Goal: Task Accomplishment & Management: Use online tool/utility

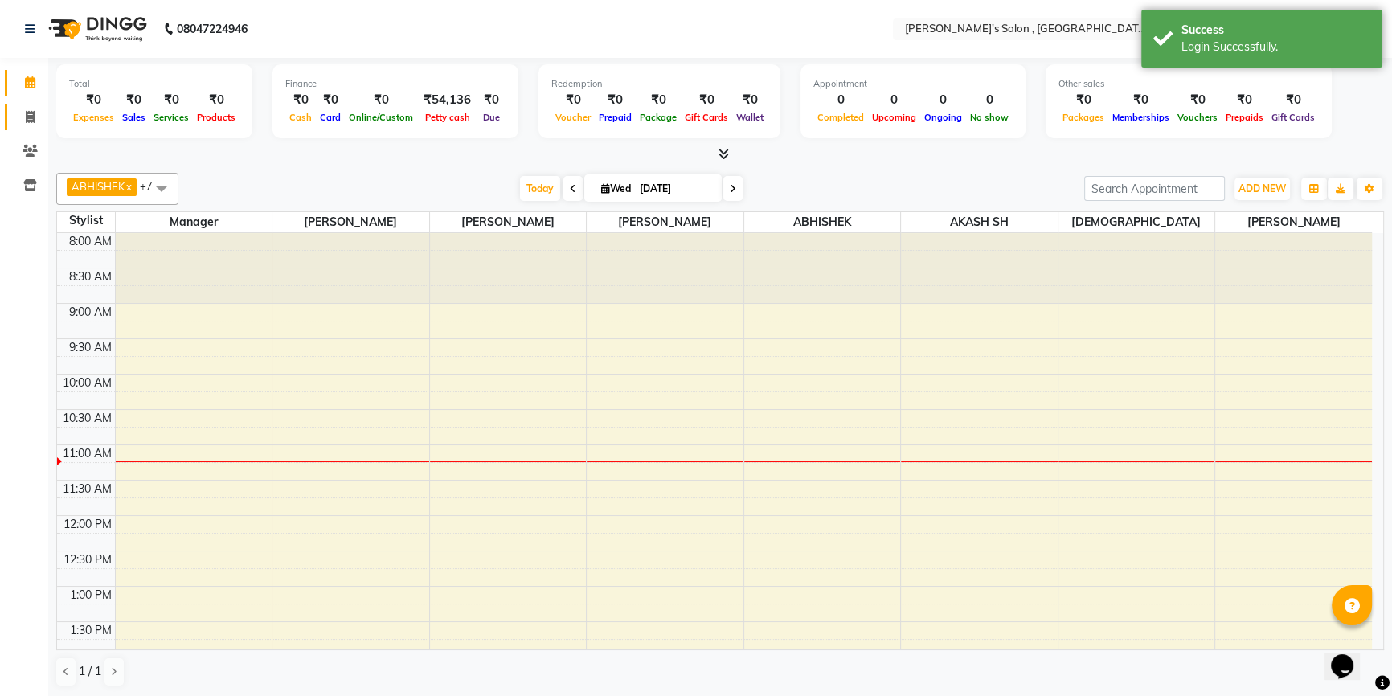
click at [35, 118] on span at bounding box center [30, 117] width 28 height 18
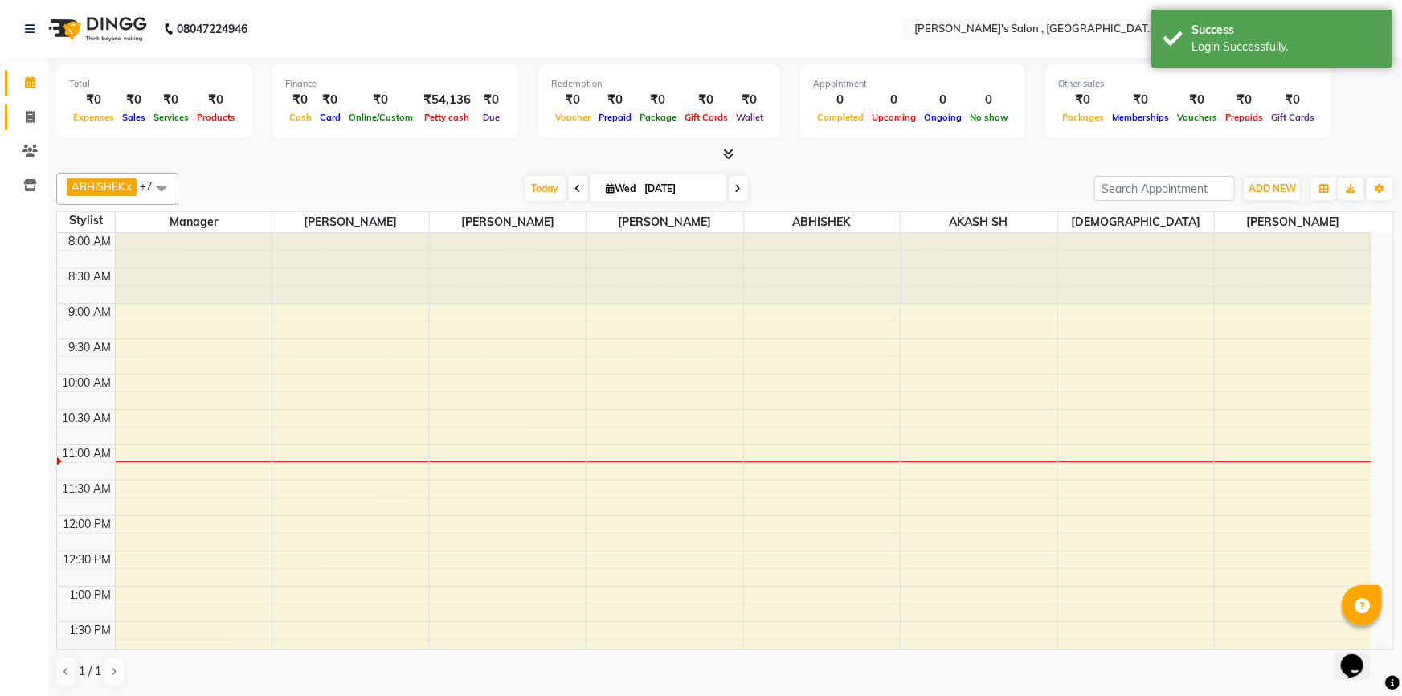
select select "7416"
select select "service"
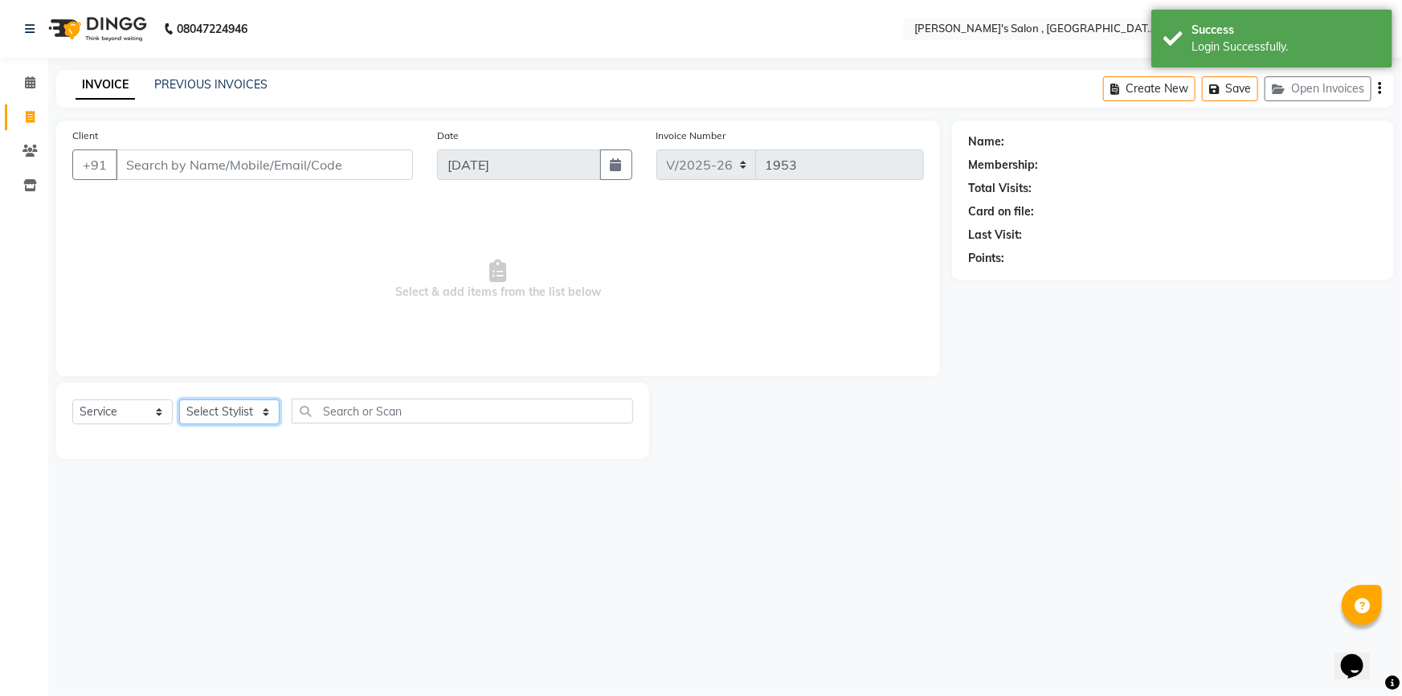
click at [241, 404] on select "Select Stylist ABHISHEK [PERSON_NAME] AKASH SH ARJUN SIR Manager [PERSON_NAME] …" at bounding box center [229, 411] width 100 height 25
select select "67371"
click at [179, 399] on select "Select Stylist ABHISHEK [PERSON_NAME] AKASH SH ARJUN SIR Manager [PERSON_NAME] …" at bounding box center [229, 411] width 100 height 25
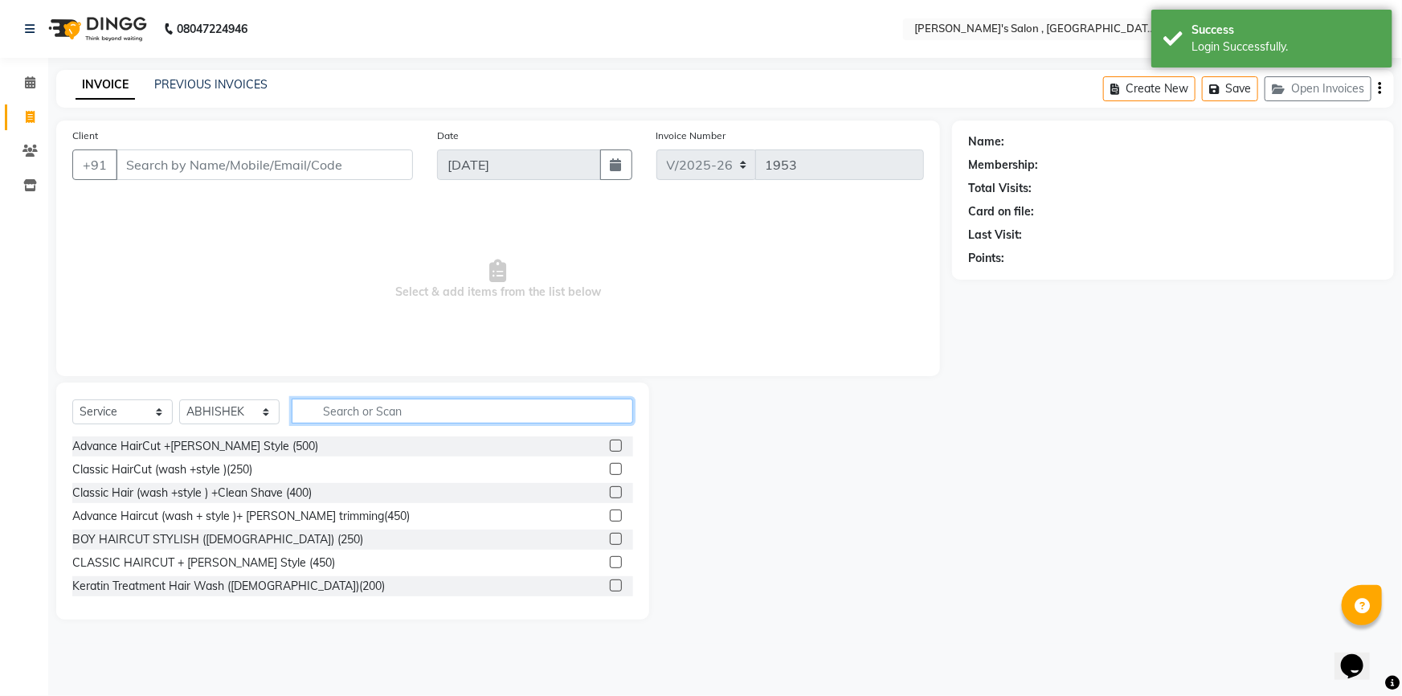
click at [400, 411] on input "text" at bounding box center [463, 411] width 342 height 25
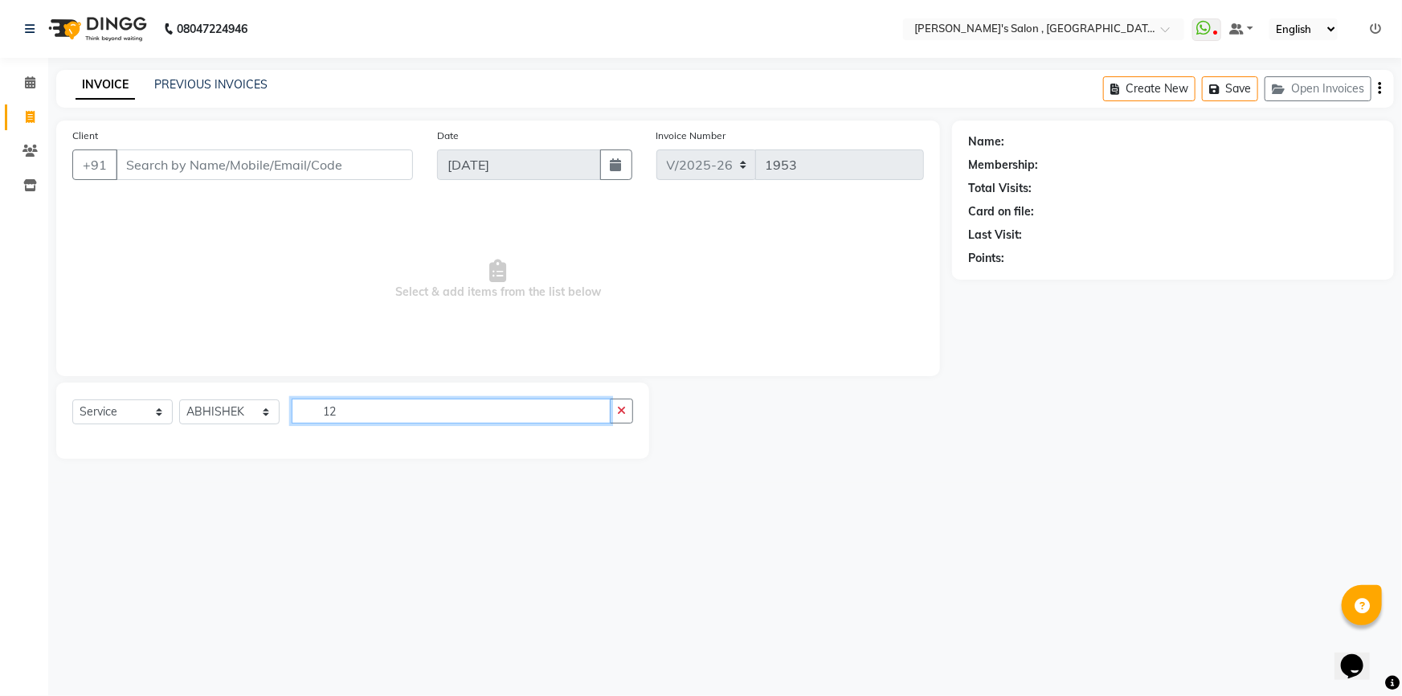
type input "1"
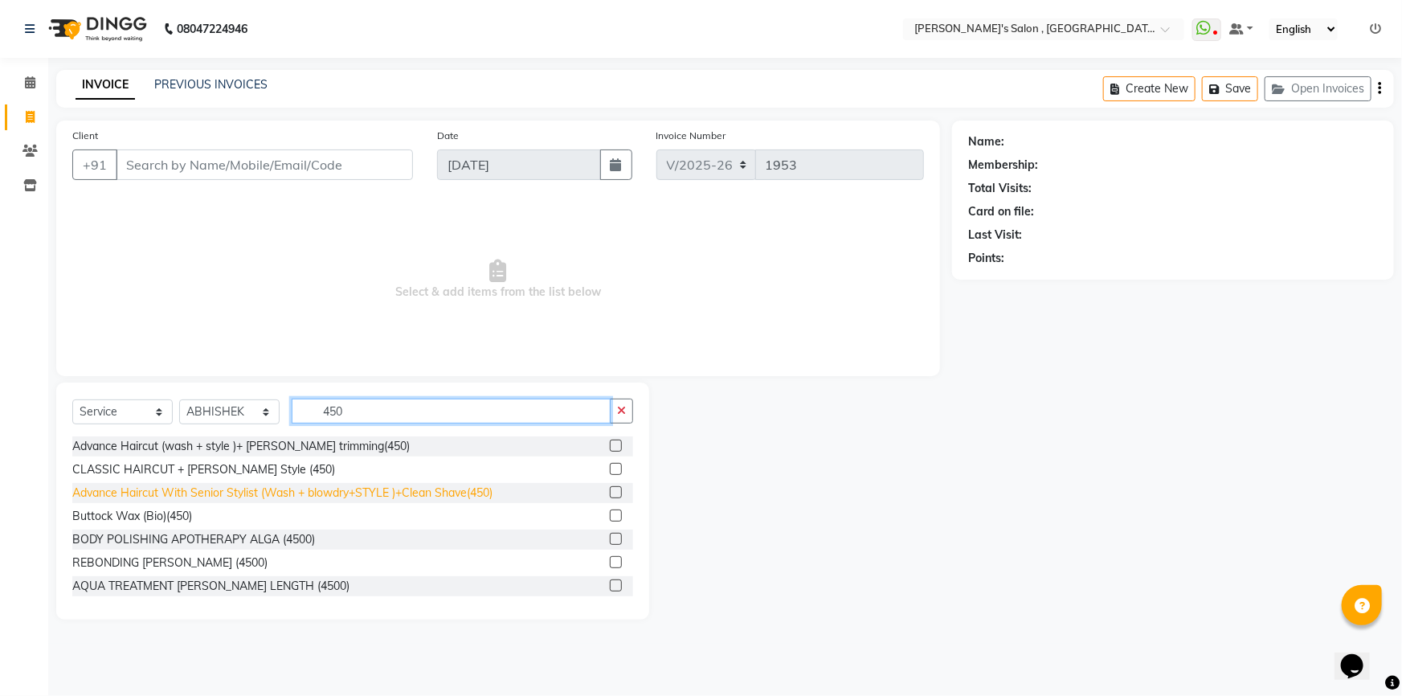
type input "450"
click at [295, 491] on div "Advance Haircut With Senior Stylist (Wash + blowdry+STYLE )+Clean Shave(450)" at bounding box center [282, 493] width 420 height 17
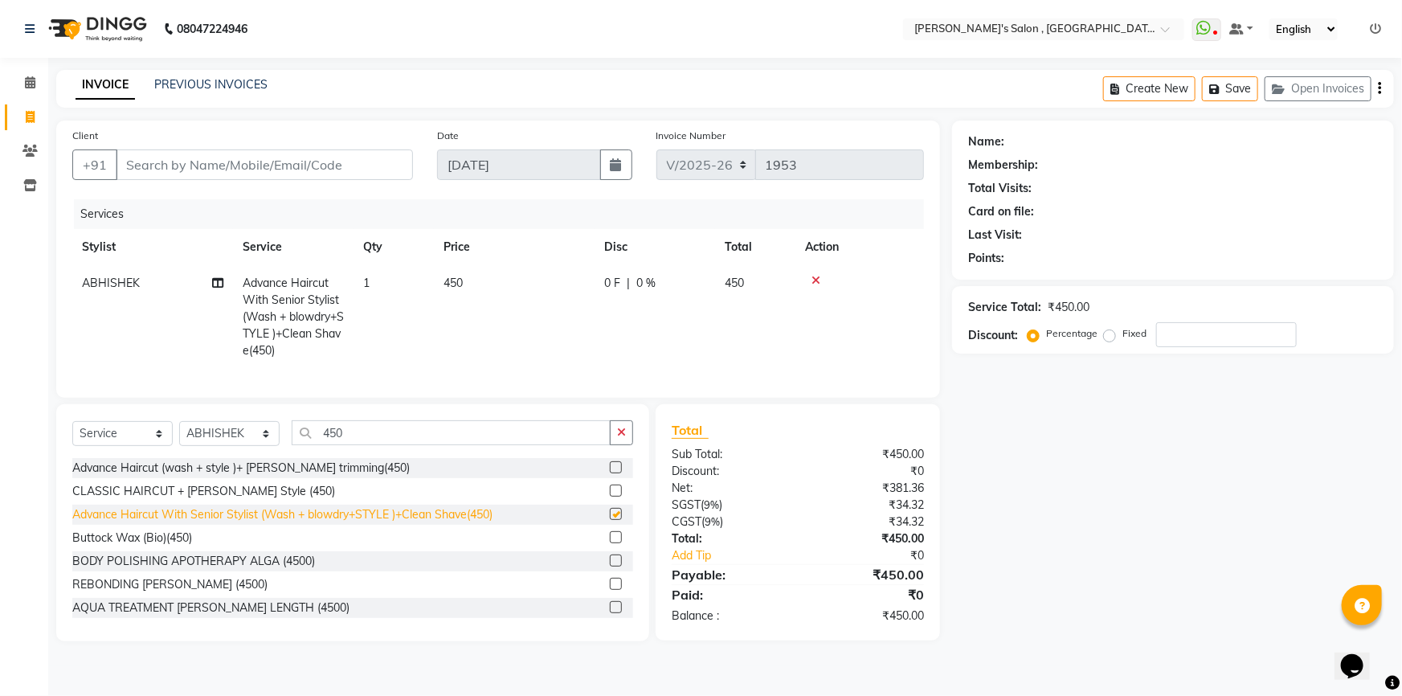
checkbox input "false"
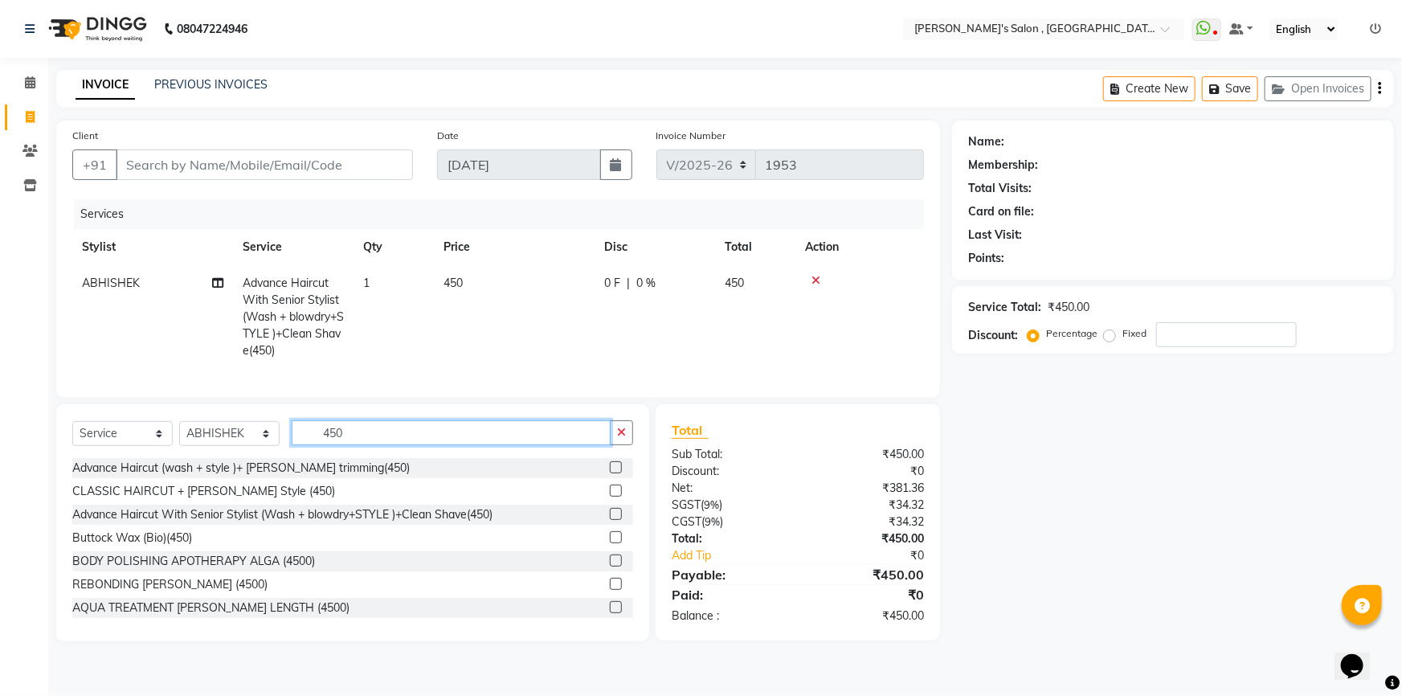
click at [366, 437] on input "450" at bounding box center [451, 432] width 319 height 25
type input "4"
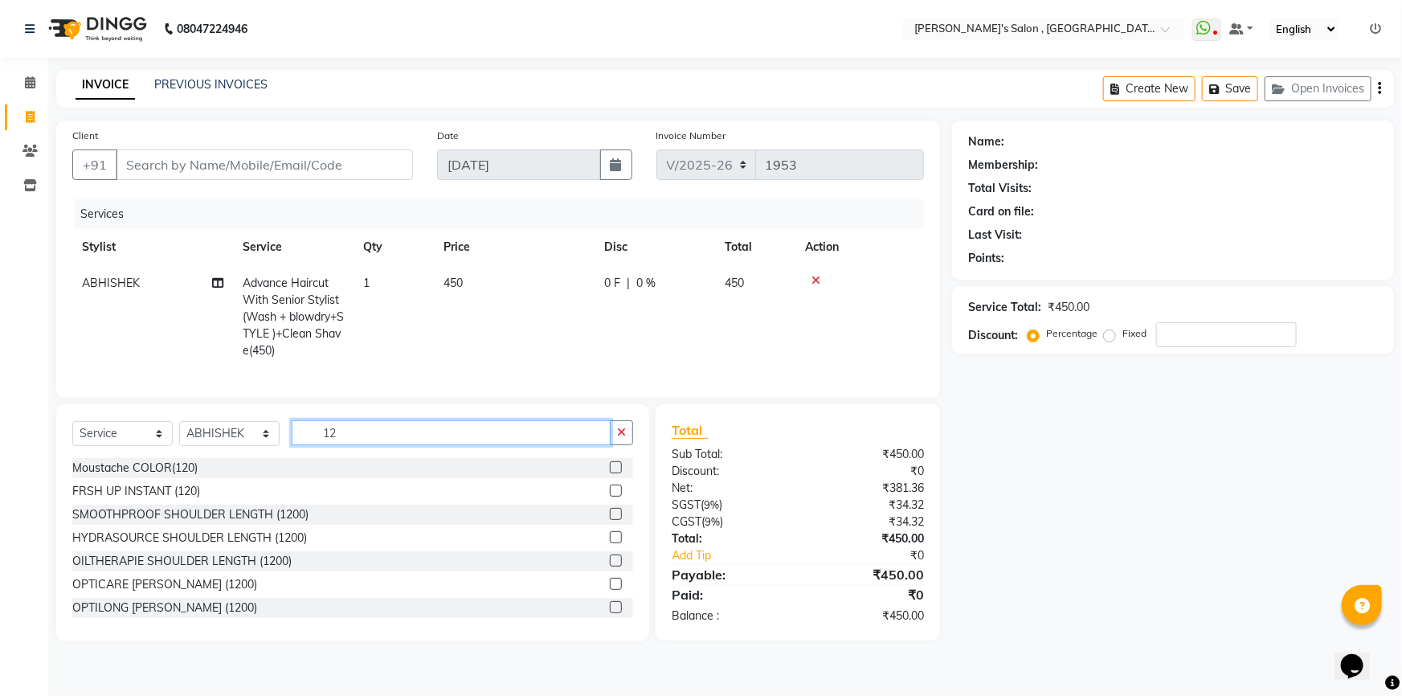
type input "1"
type input "o3"
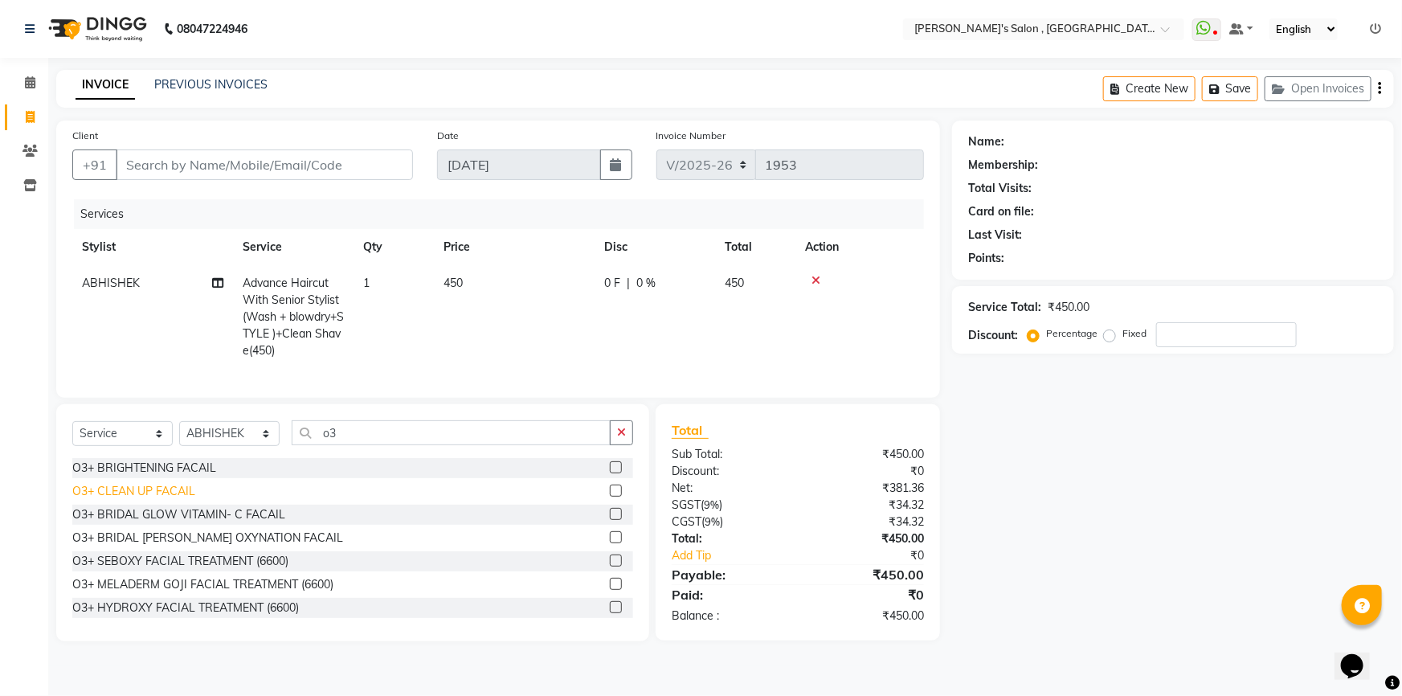
click at [161, 500] on div "O3+ CLEAN UP FACAIL" at bounding box center [133, 491] width 123 height 17
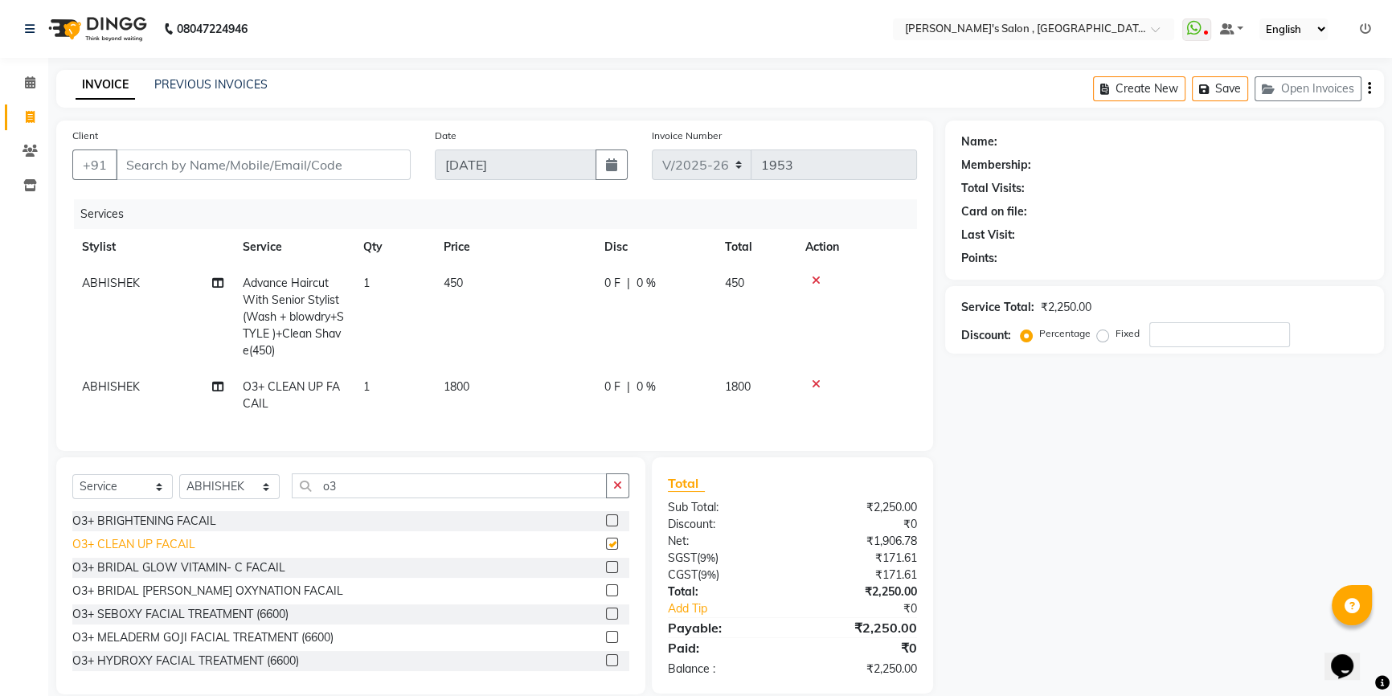
checkbox input "false"
click at [452, 388] on span "1800" at bounding box center [457, 386] width 26 height 14
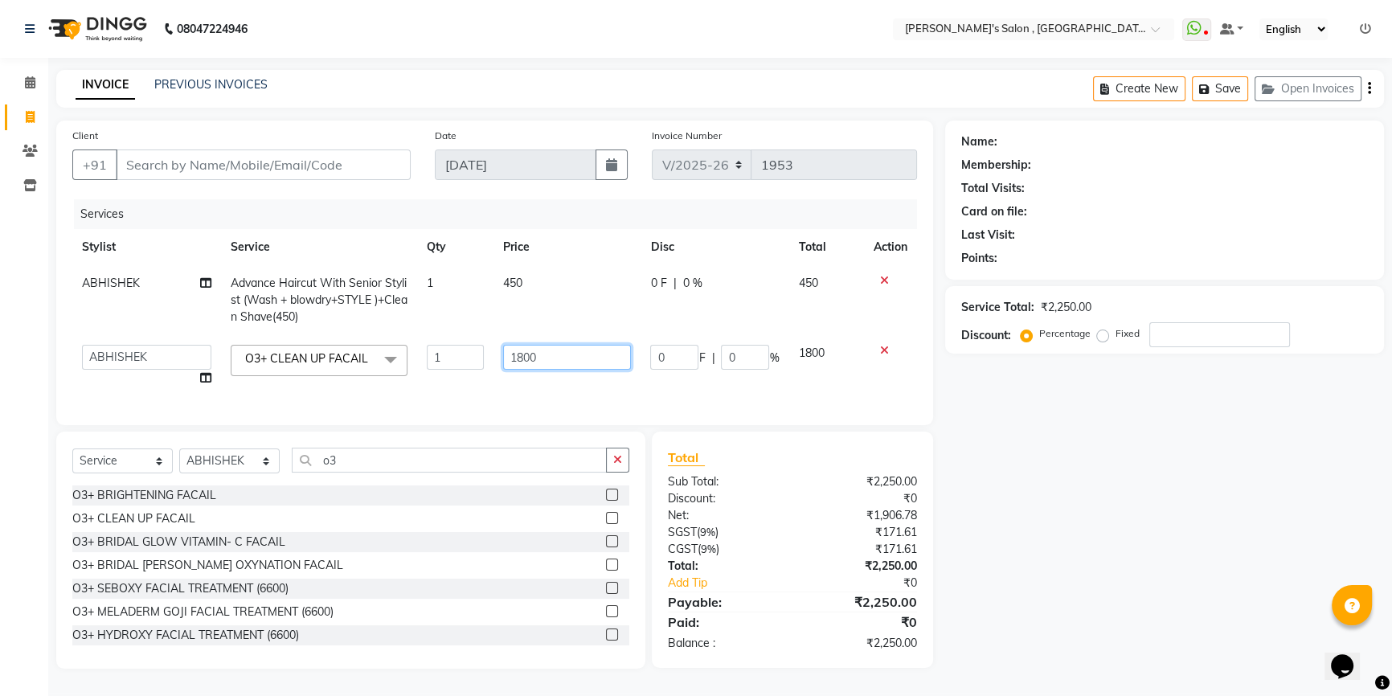
click at [583, 350] on input "1800" at bounding box center [567, 357] width 128 height 25
click at [178, 513] on div "Select Service Product Membership Package Voucher Prepaid Gift Card Select Styl…" at bounding box center [350, 550] width 589 height 237
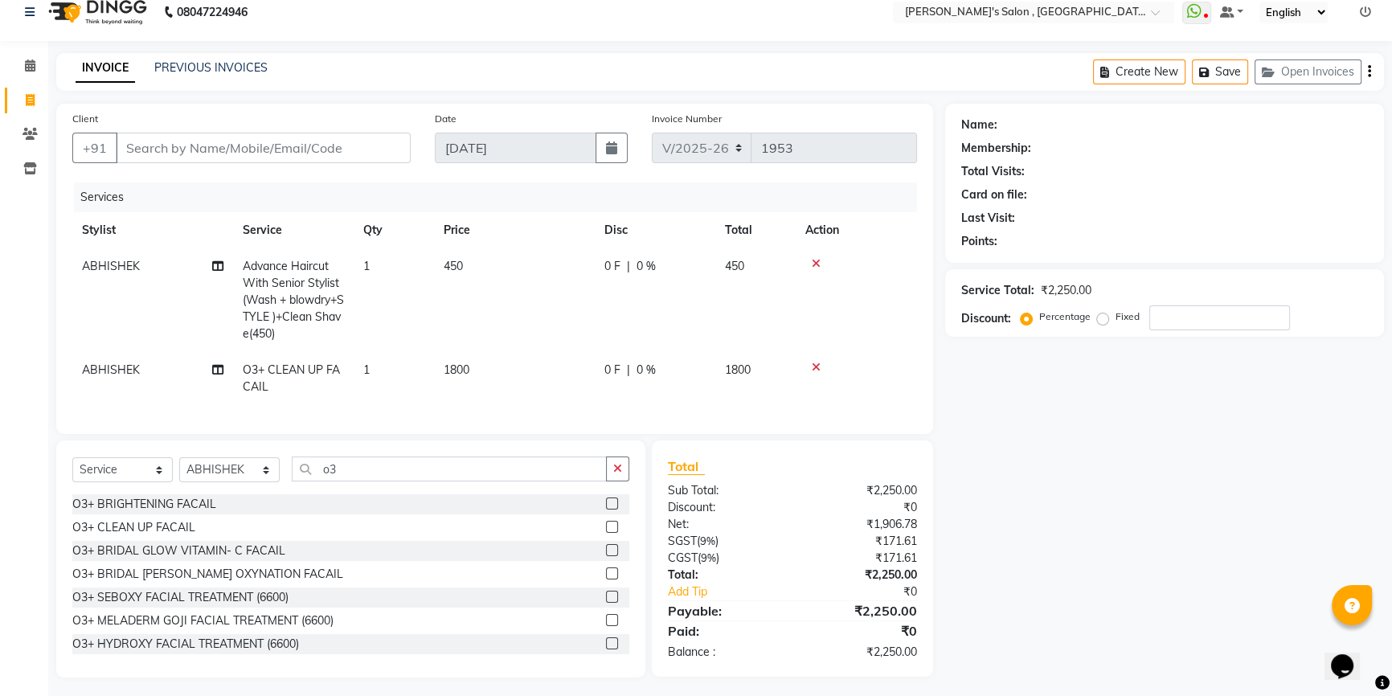
scroll to position [33, 0]
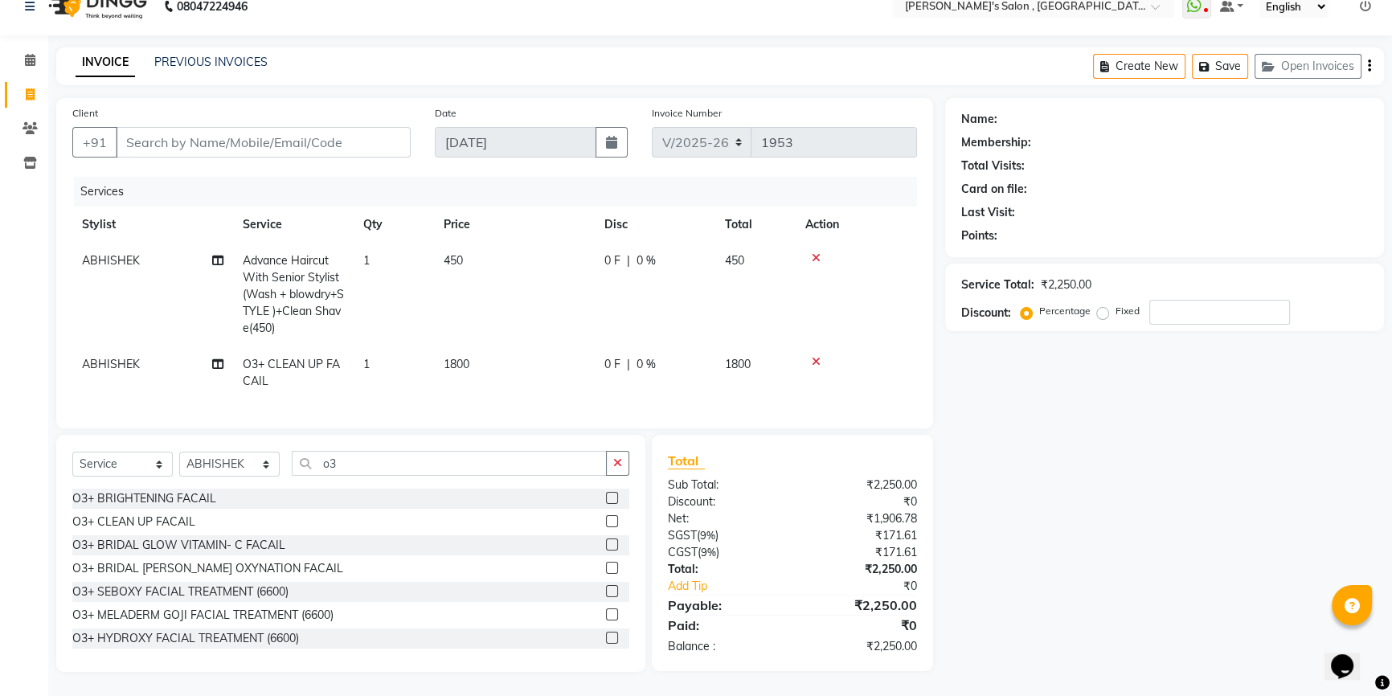
click at [812, 356] on icon at bounding box center [816, 361] width 9 height 11
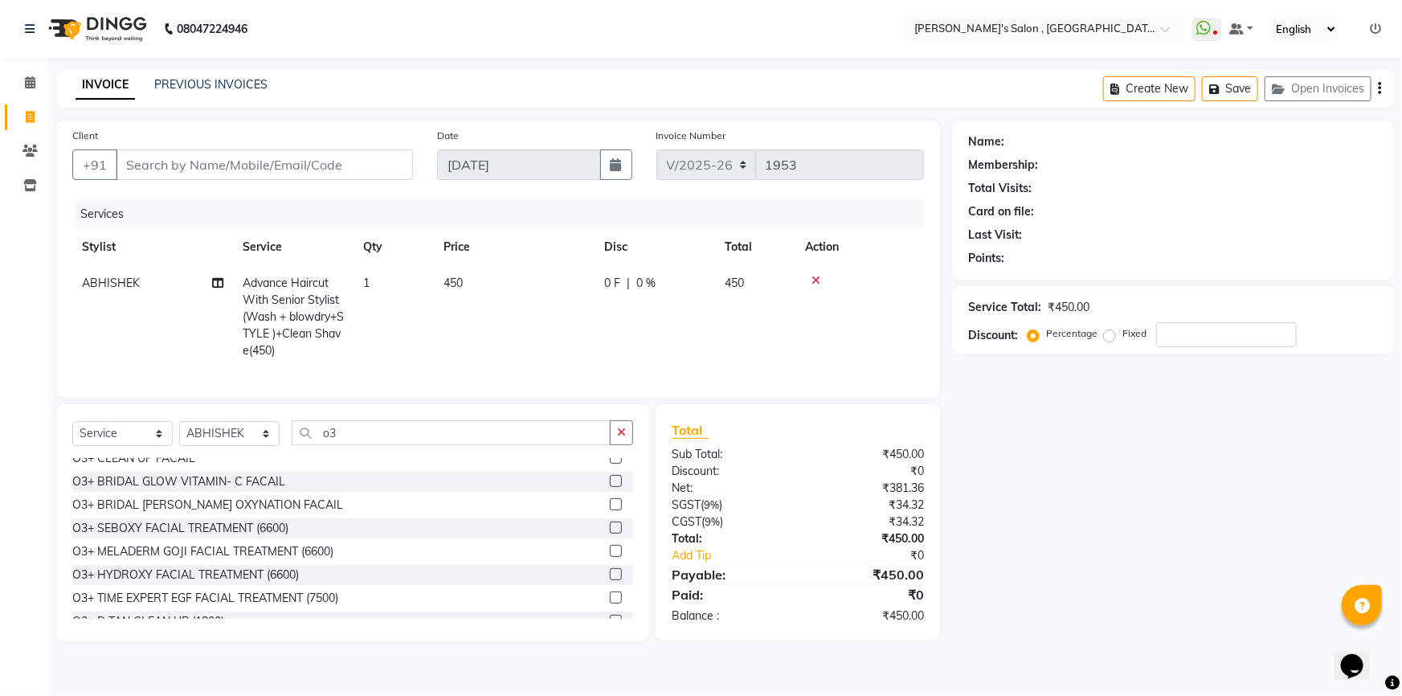
scroll to position [0, 0]
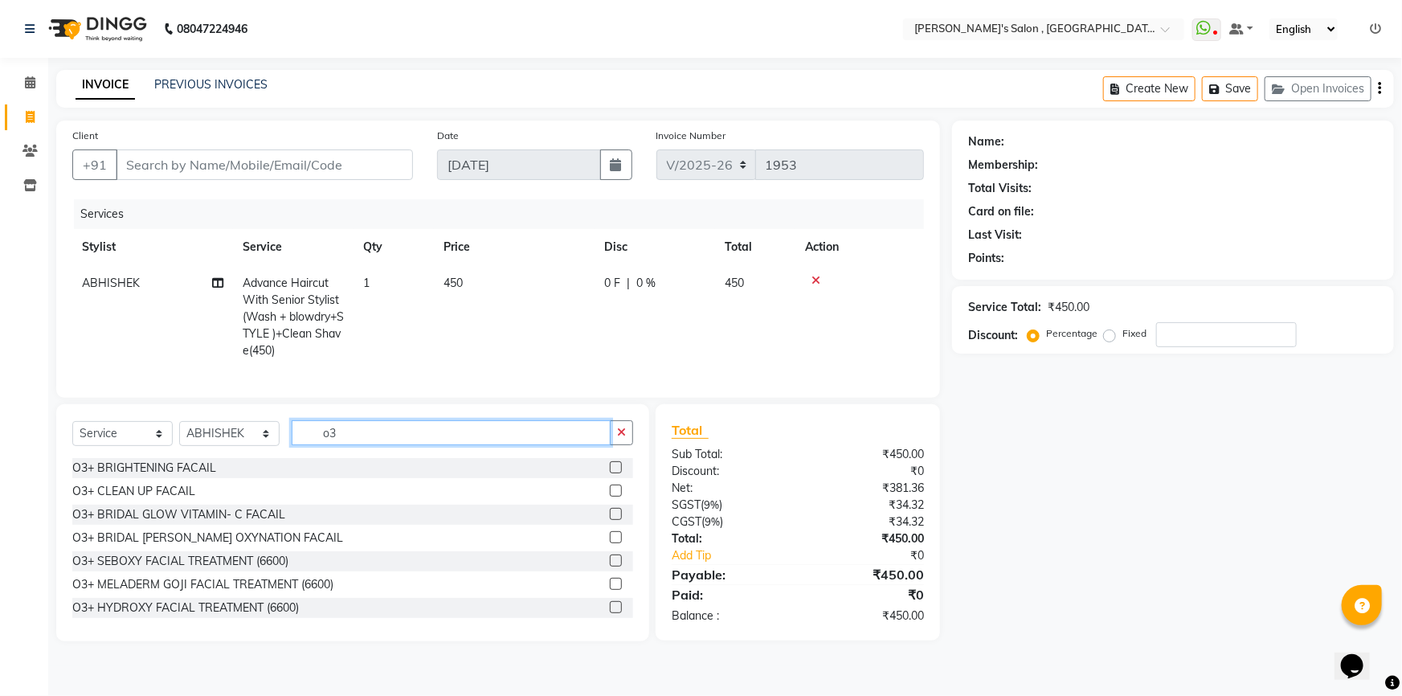
click at [380, 441] on input "o3" at bounding box center [451, 432] width 319 height 25
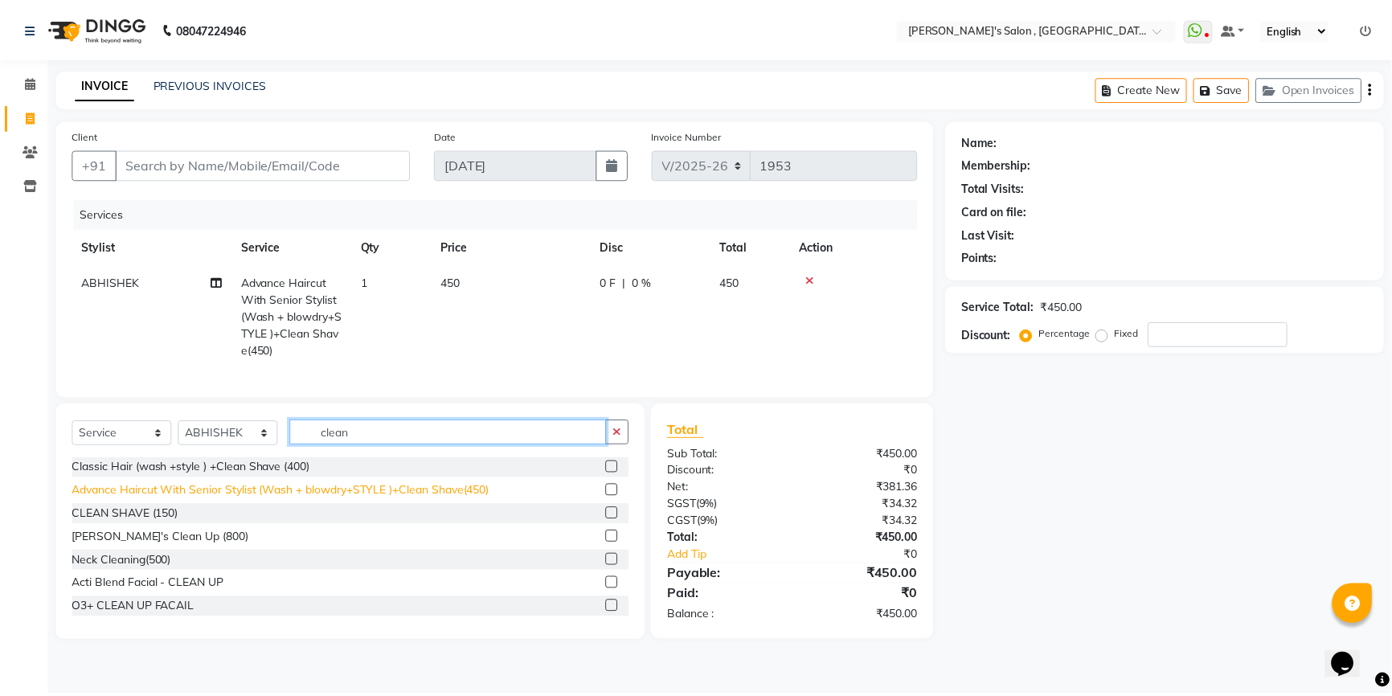
scroll to position [72, 0]
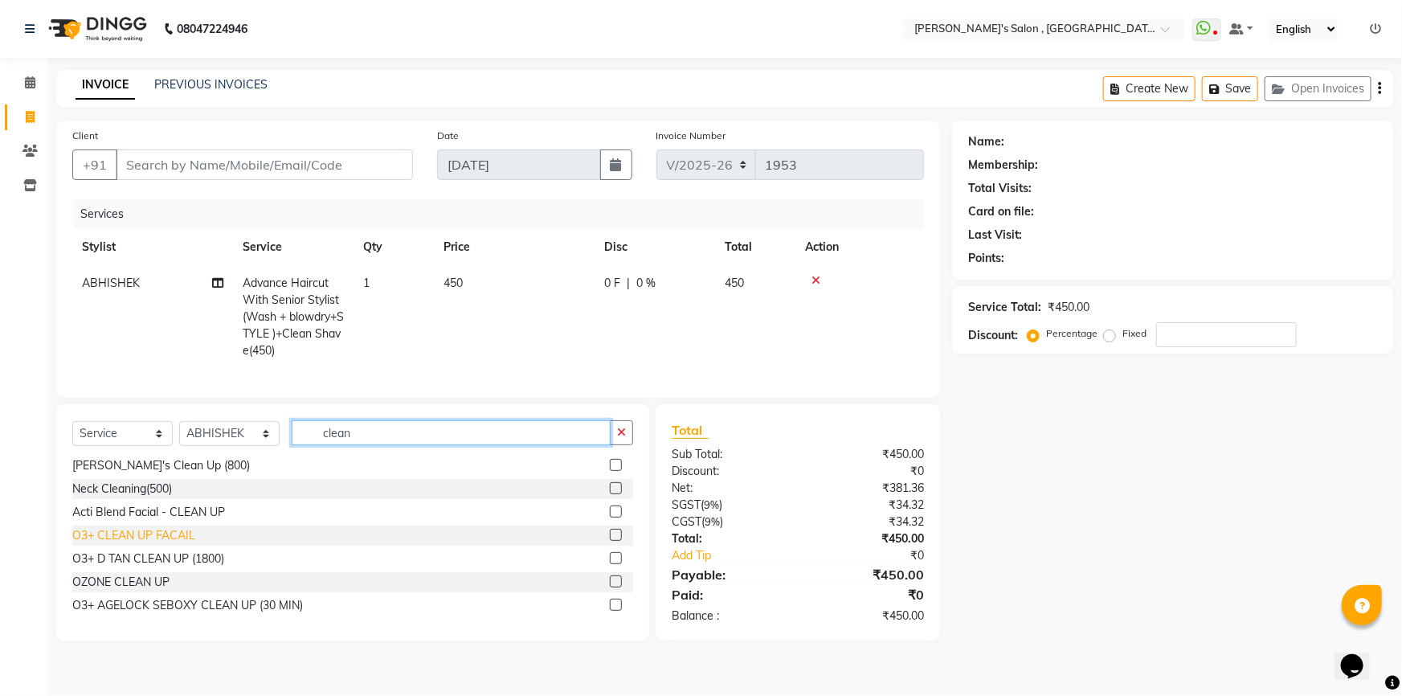
type input "clean"
click at [159, 543] on div "O3+ CLEAN UP FACAIL" at bounding box center [133, 535] width 123 height 17
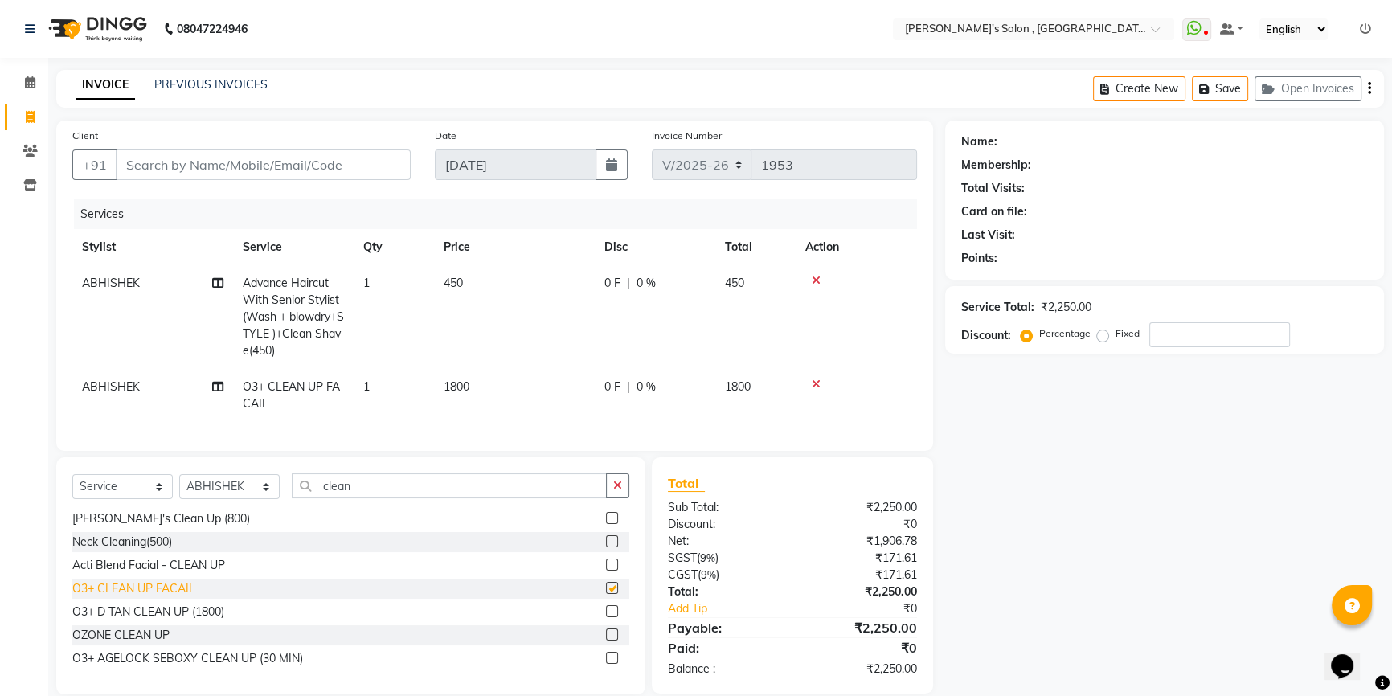
checkbox input "false"
click at [468, 393] on span "1800" at bounding box center [457, 386] width 26 height 14
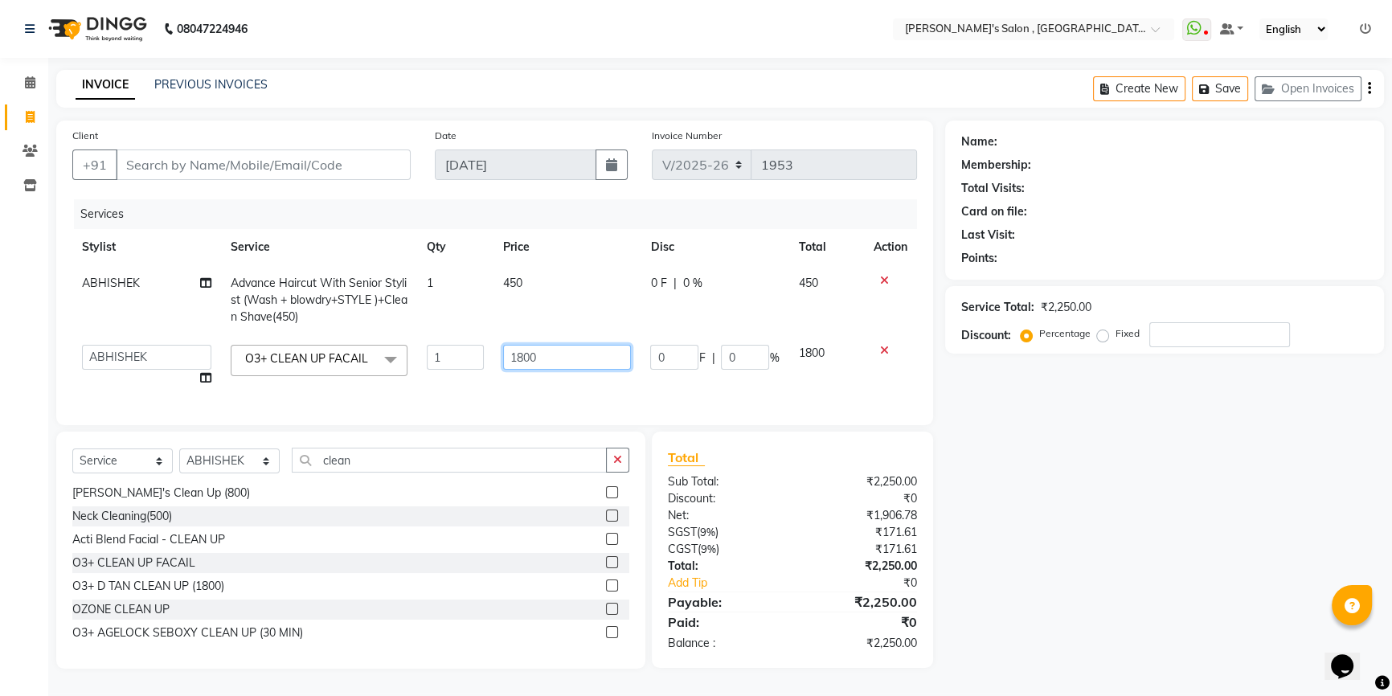
click at [524, 357] on input "1800" at bounding box center [567, 357] width 128 height 25
type input "1200"
click at [1247, 575] on div "Name: Membership: Total Visits: Card on file: Last Visit: Points: Service Total…" at bounding box center [1170, 395] width 451 height 548
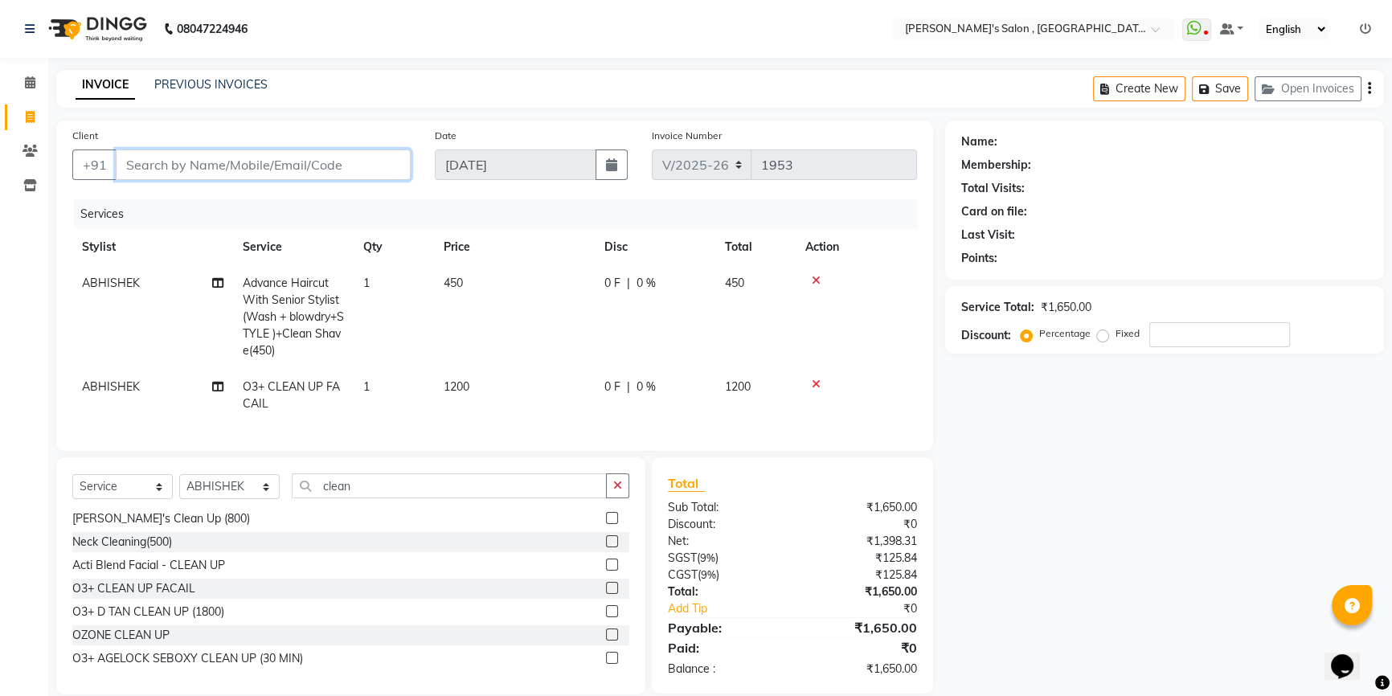
click at [219, 179] on input "Client" at bounding box center [263, 164] width 295 height 31
type input "m"
type input "0"
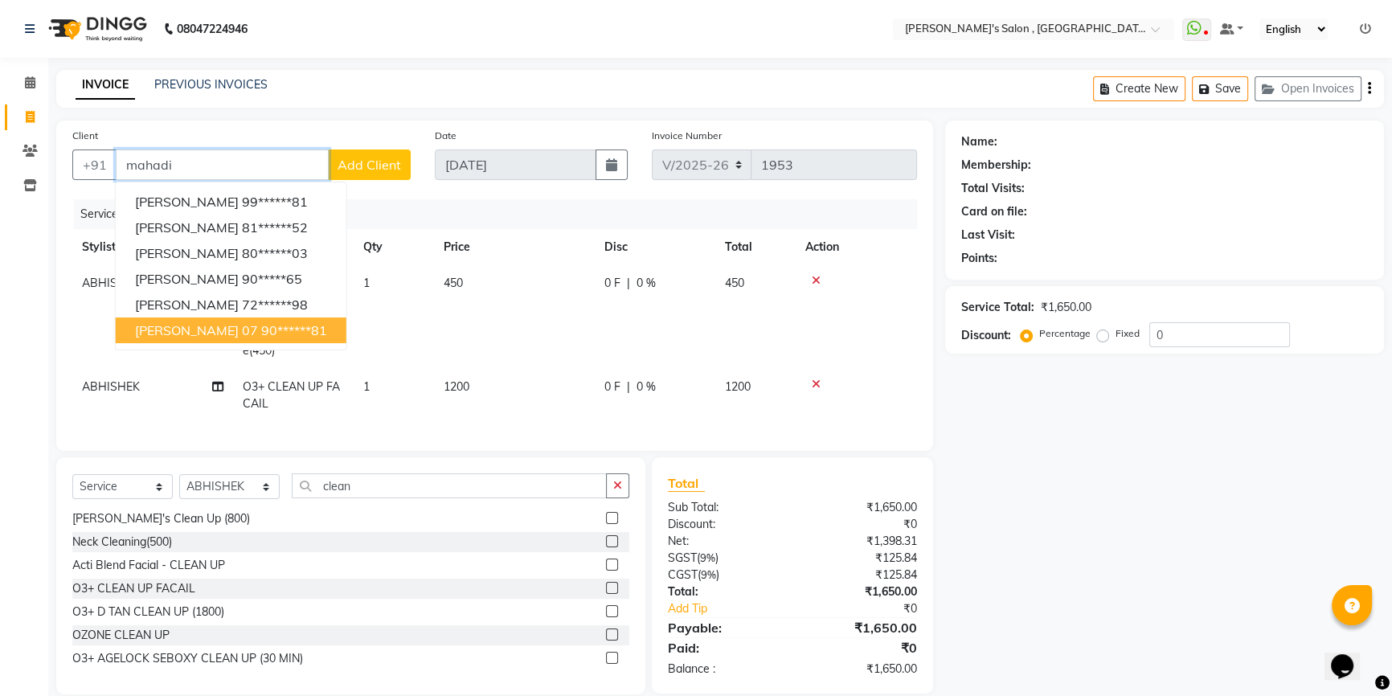
click at [317, 333] on ngb-highlight "90******81" at bounding box center [294, 330] width 66 height 16
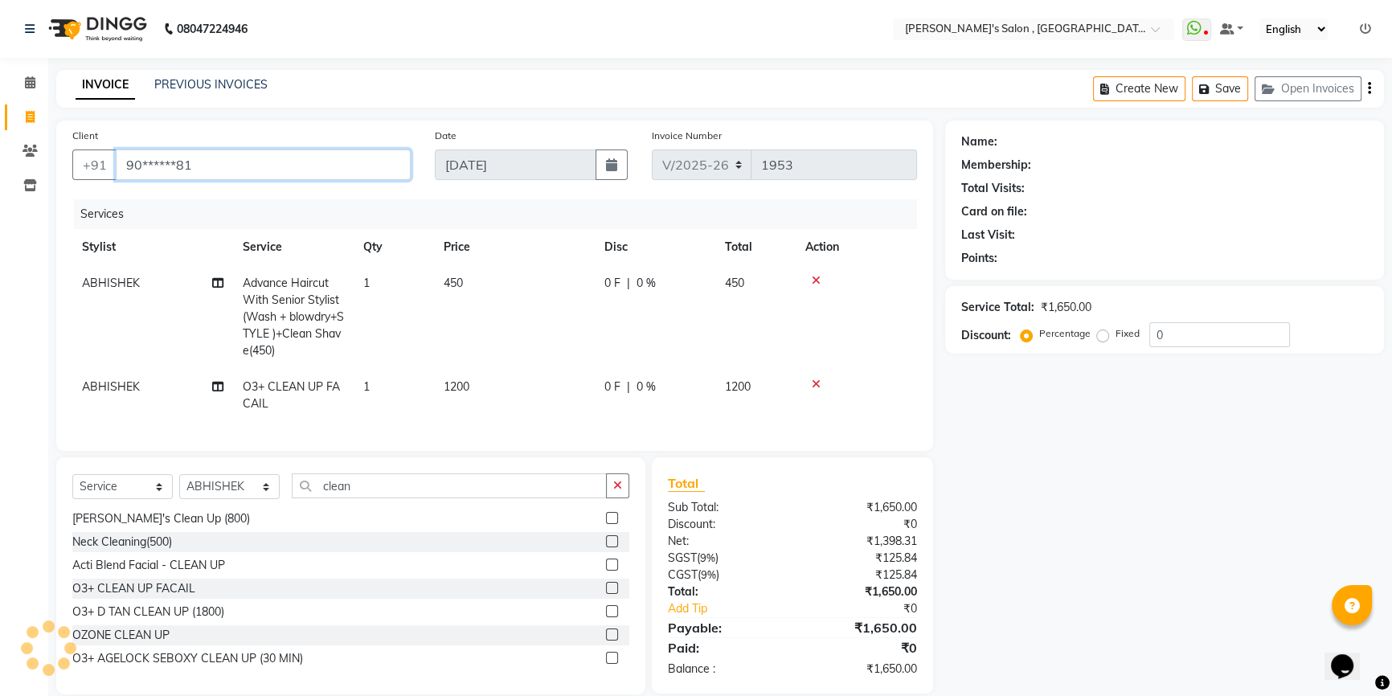
type input "90******81"
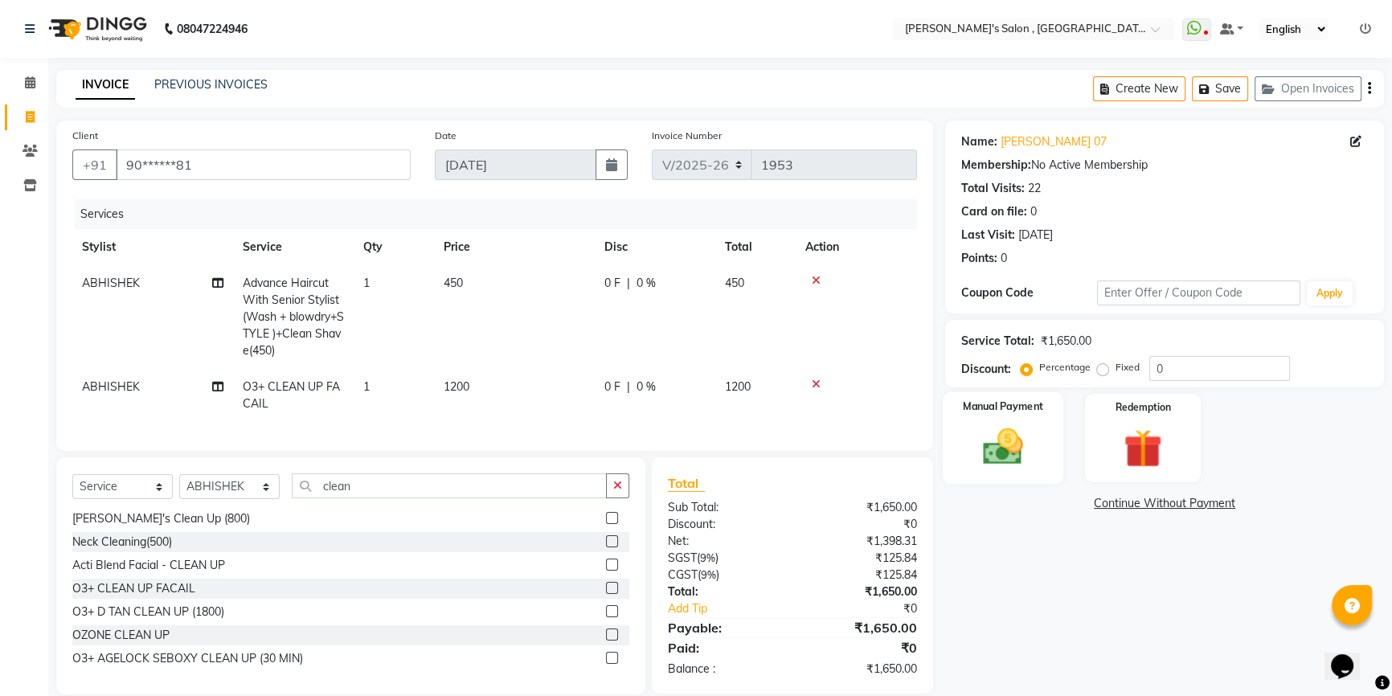
click at [1029, 415] on div "Manual Payment" at bounding box center [1003, 438] width 121 height 92
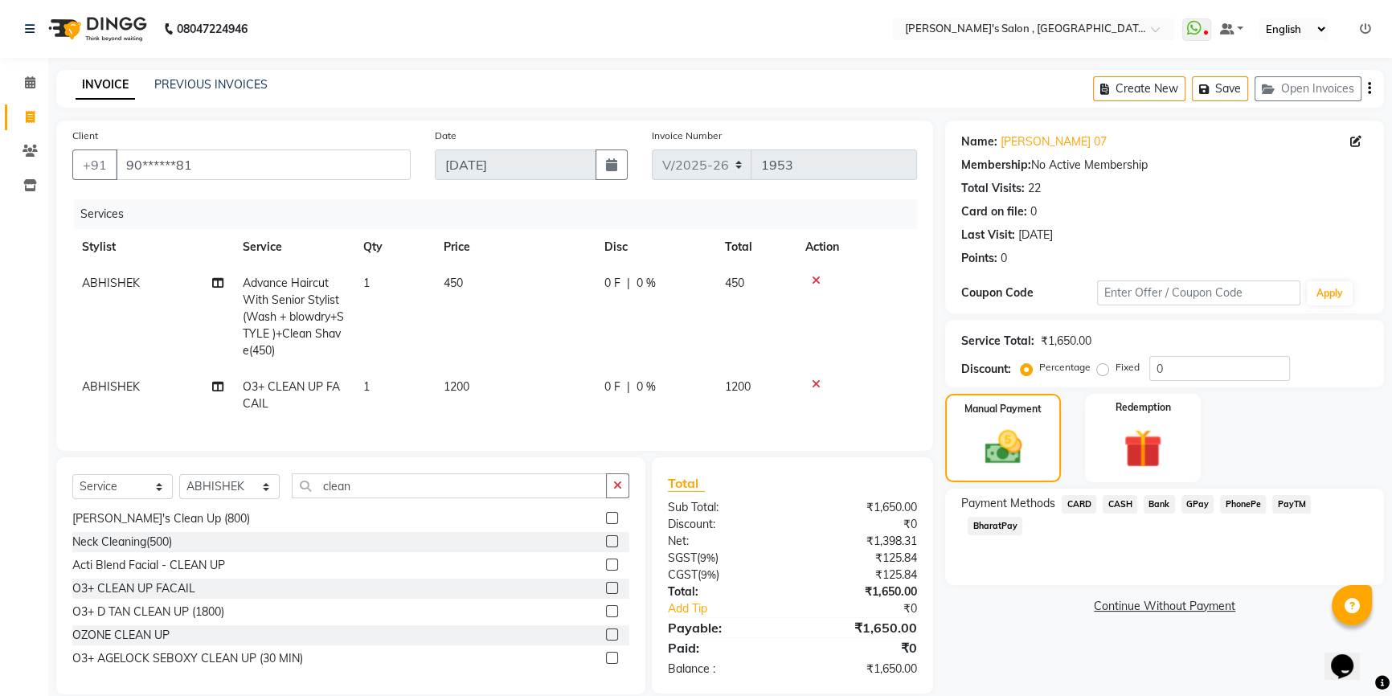
click at [1004, 526] on span "BharatPay" at bounding box center [995, 526] width 55 height 18
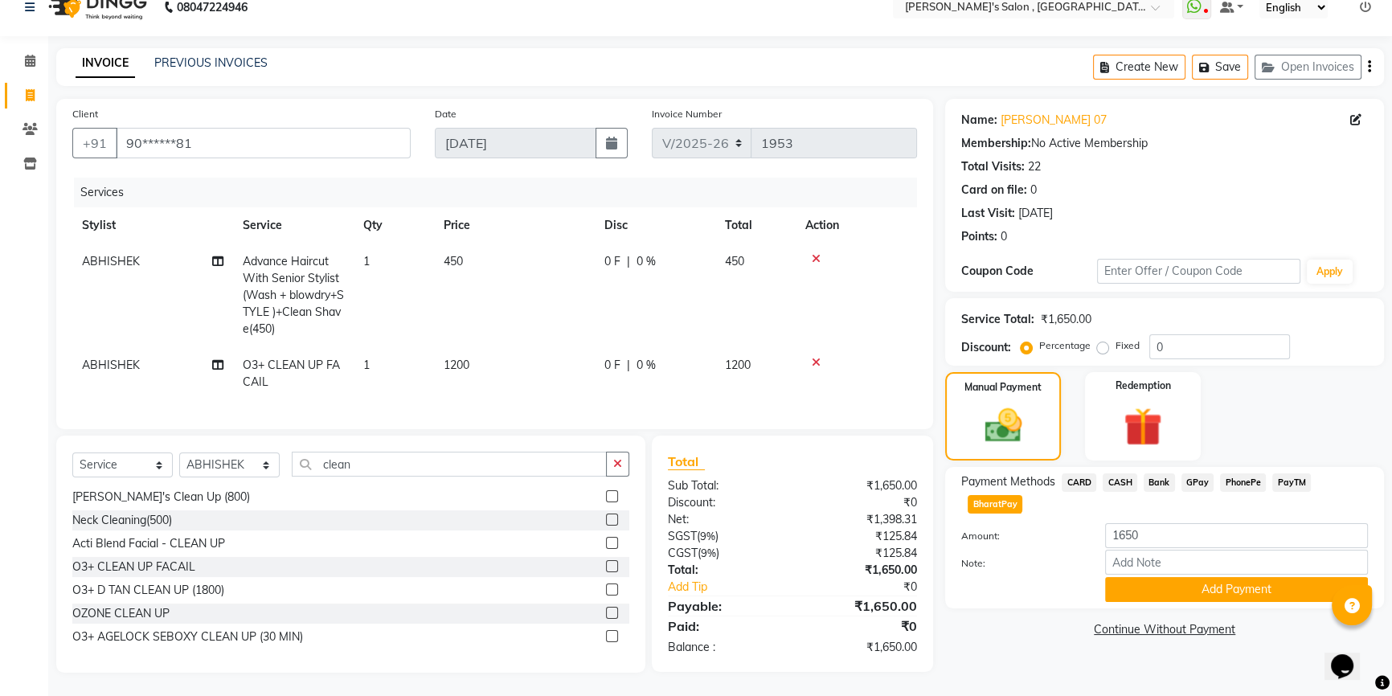
scroll to position [33, 0]
click at [1167, 563] on div "Note:" at bounding box center [1164, 562] width 431 height 27
click at [1168, 576] on button "Add Payment" at bounding box center [1236, 588] width 263 height 25
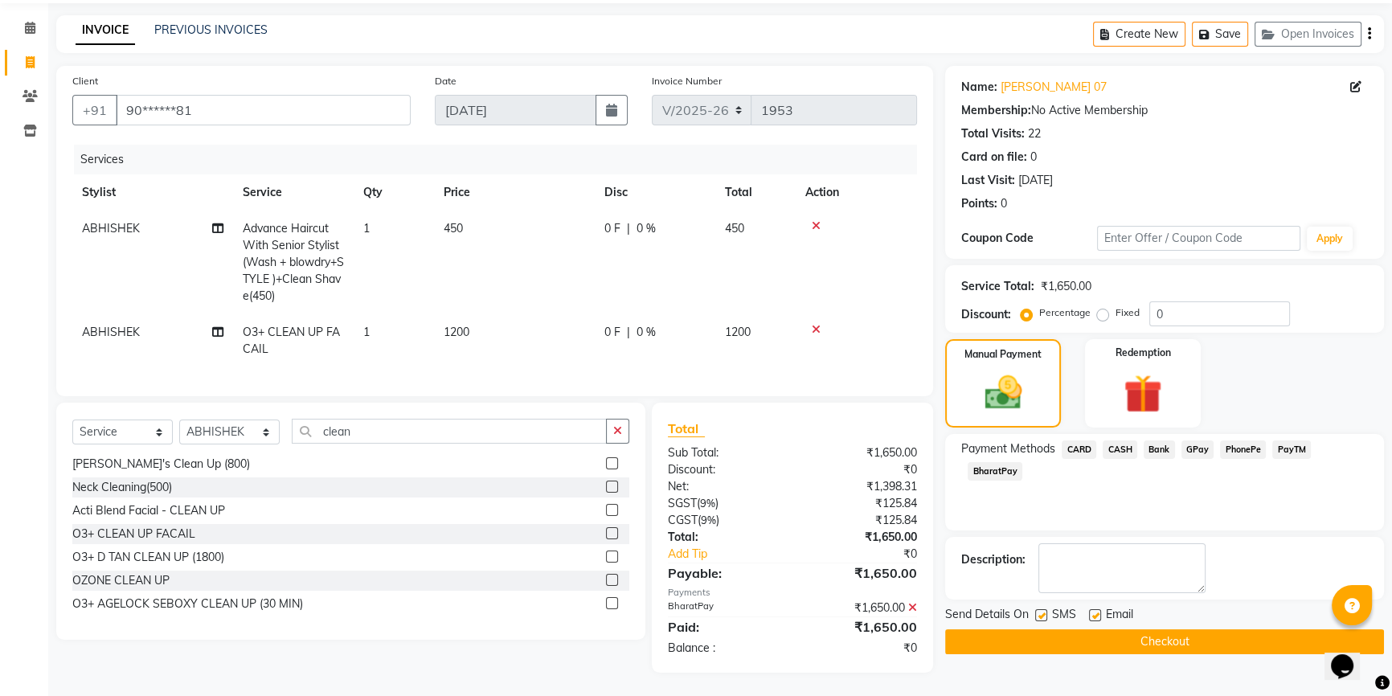
scroll to position [66, 0]
click at [1169, 629] on button "Checkout" at bounding box center [1164, 640] width 439 height 25
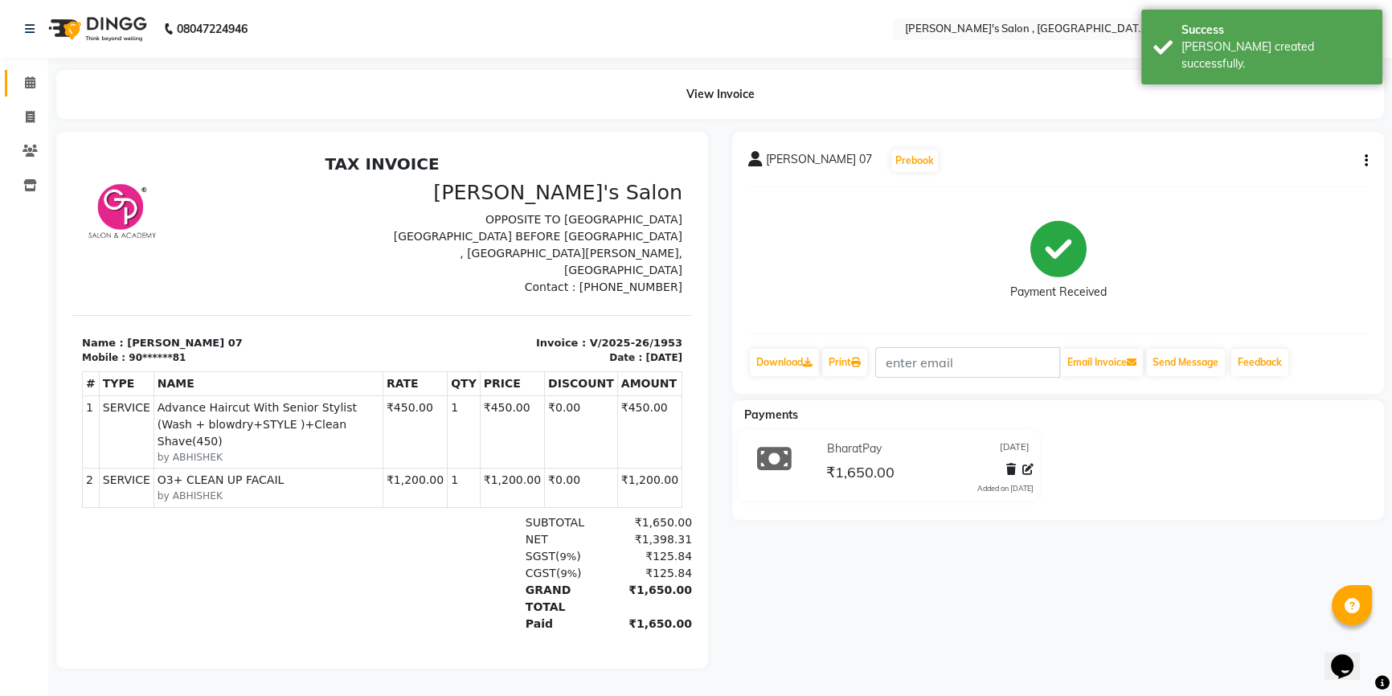
click at [16, 92] on link "Calendar" at bounding box center [24, 83] width 39 height 27
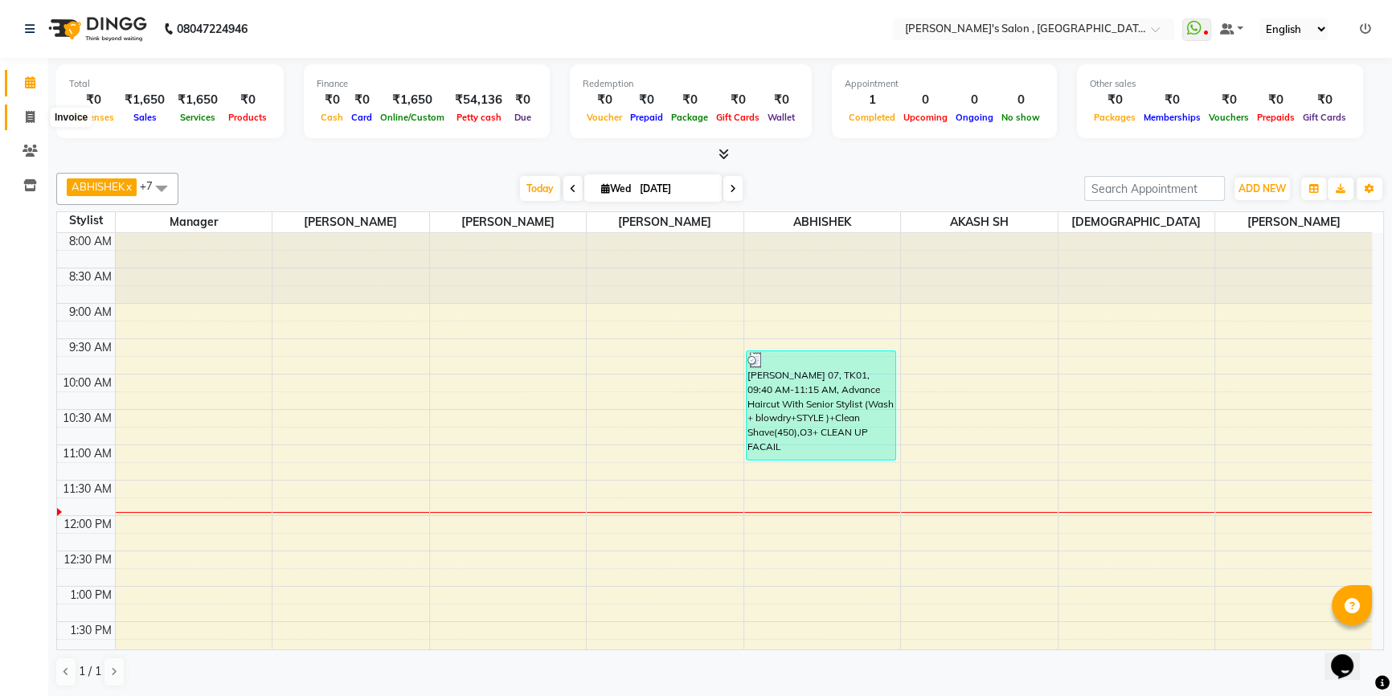
click at [26, 109] on span at bounding box center [30, 117] width 28 height 18
select select "service"
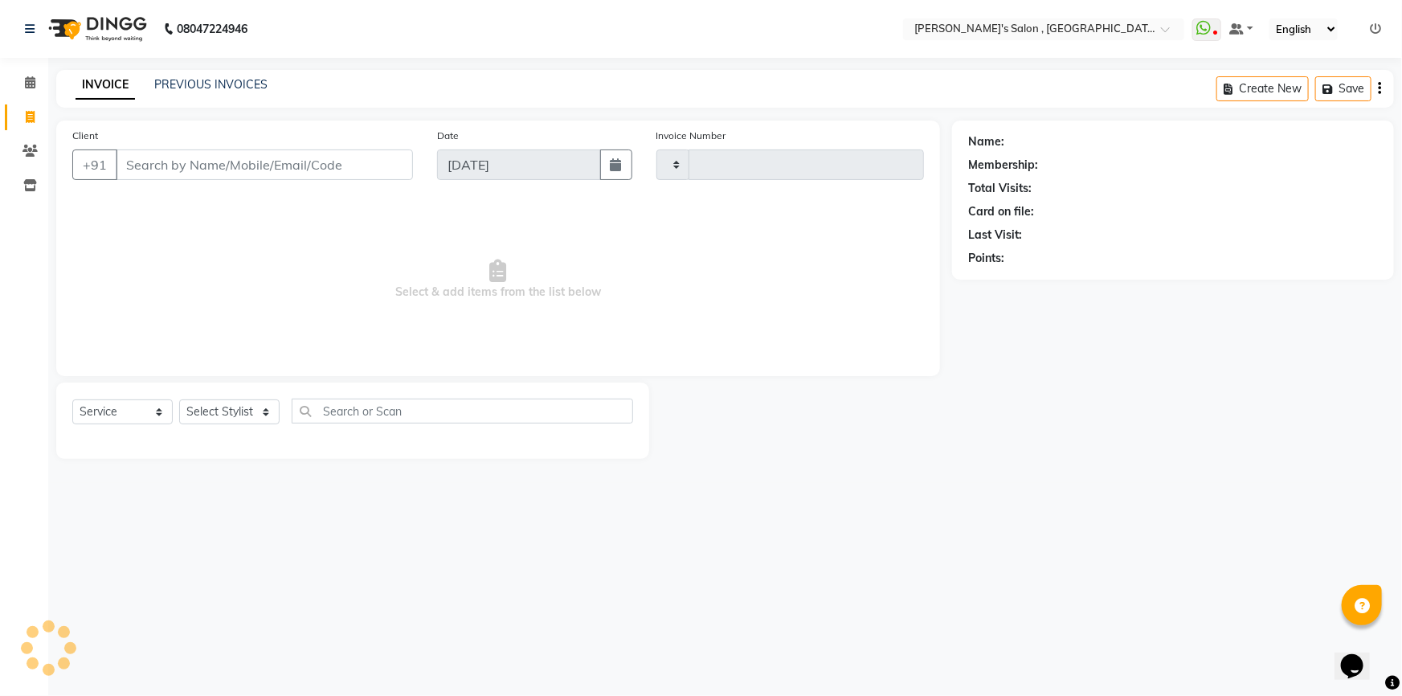
type input "1954"
select select "7416"
click at [30, 140] on link "Clients" at bounding box center [24, 151] width 39 height 27
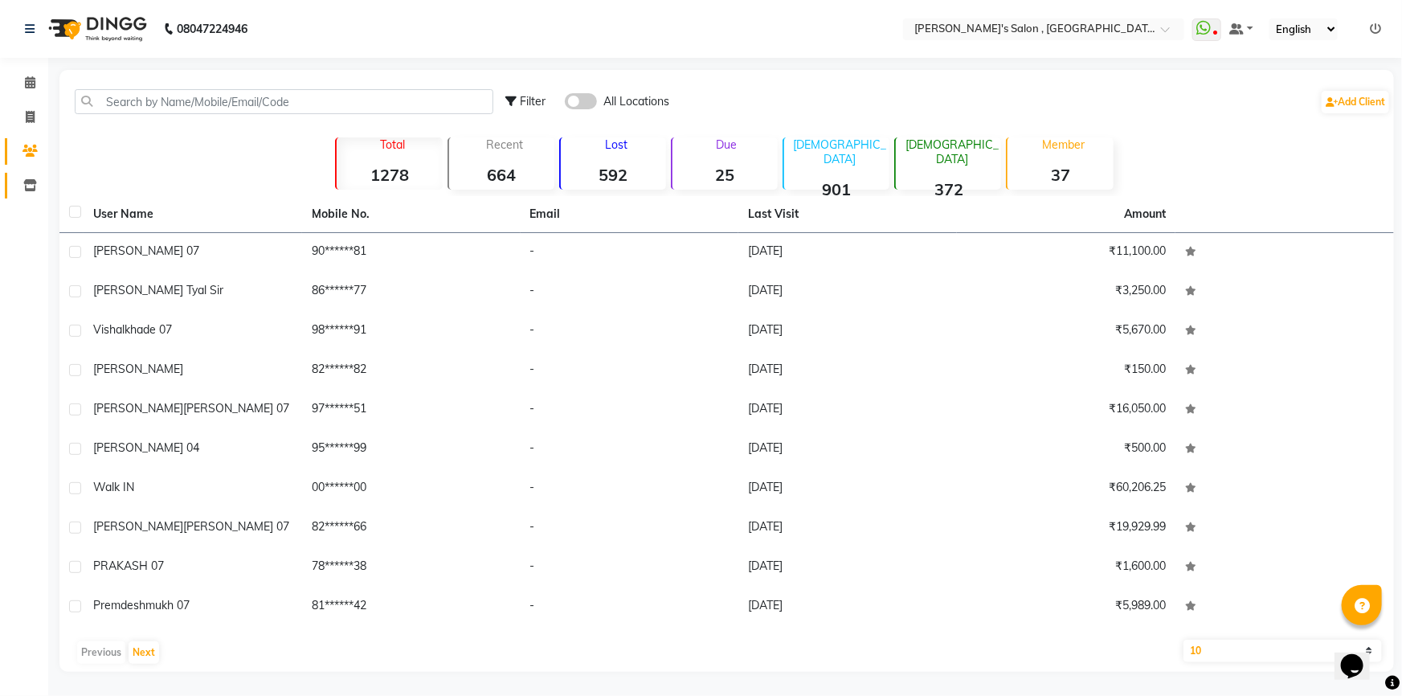
click at [30, 173] on link "Inventory" at bounding box center [24, 186] width 39 height 27
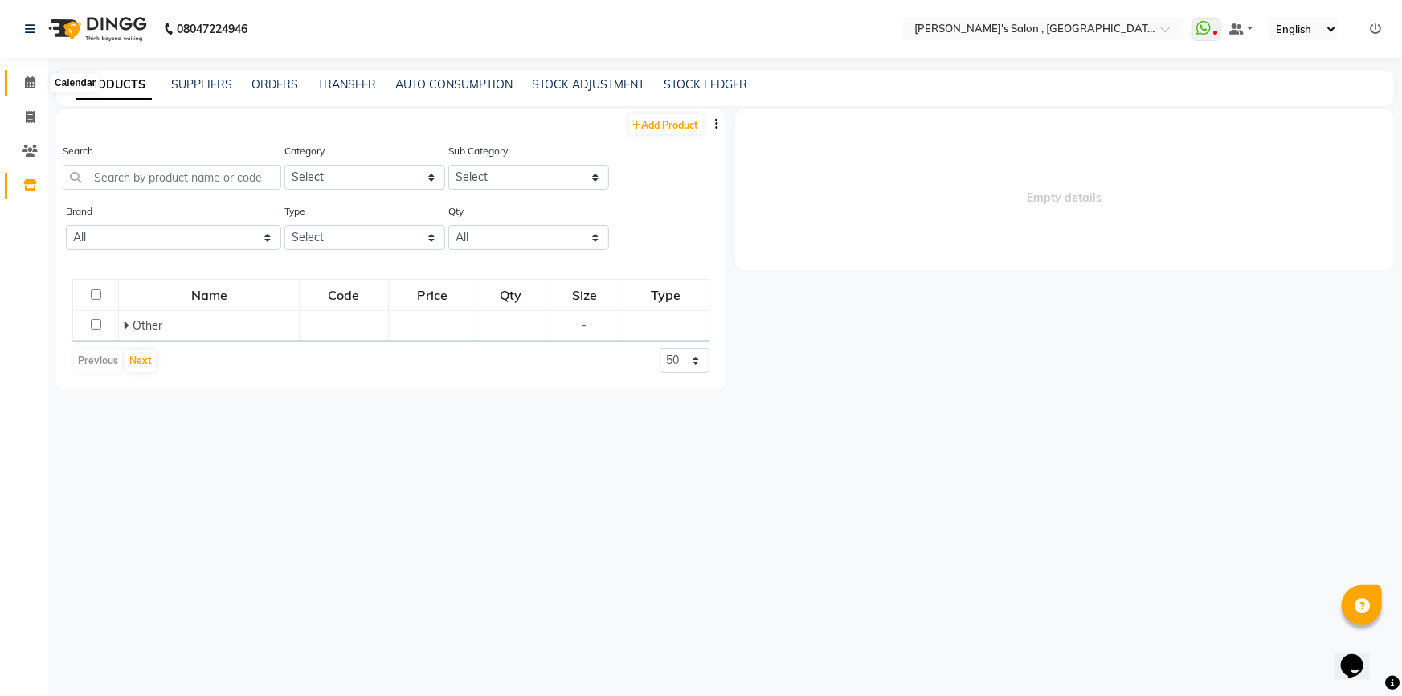
click at [27, 79] on icon at bounding box center [30, 82] width 10 height 12
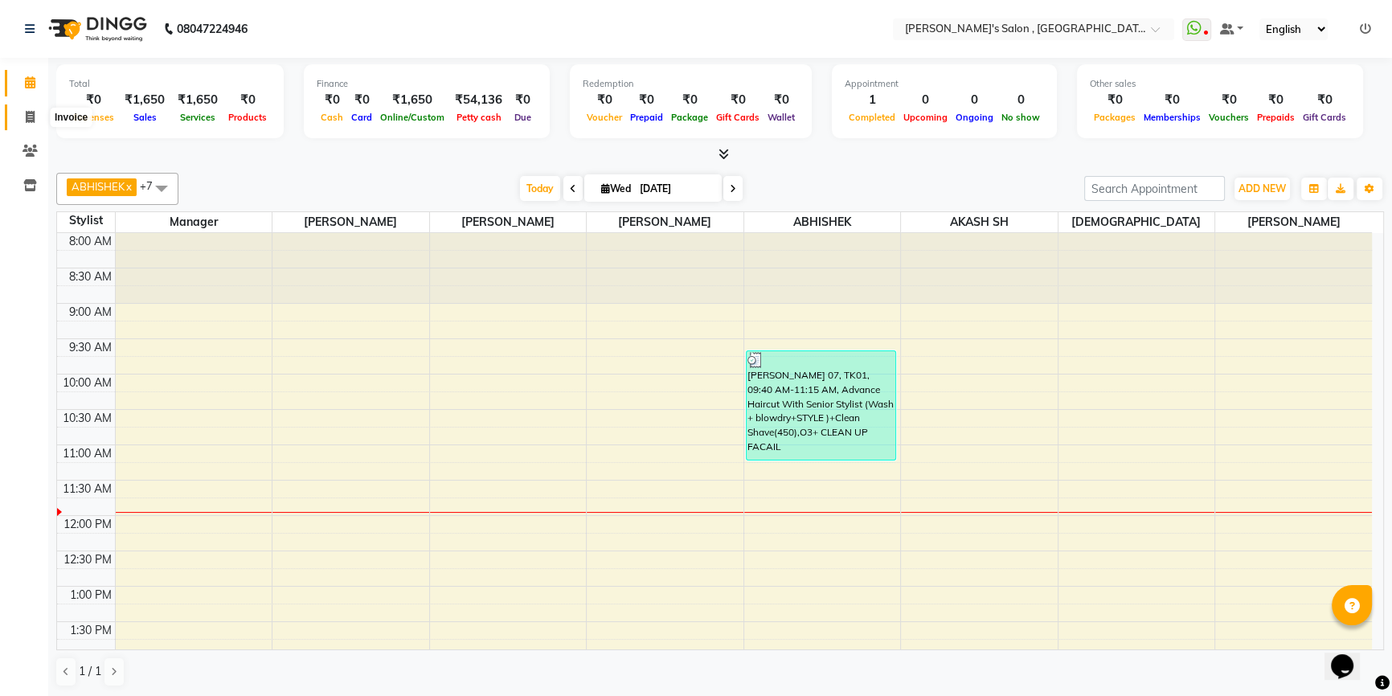
click at [27, 117] on icon at bounding box center [30, 117] width 9 height 12
select select "7416"
select select "service"
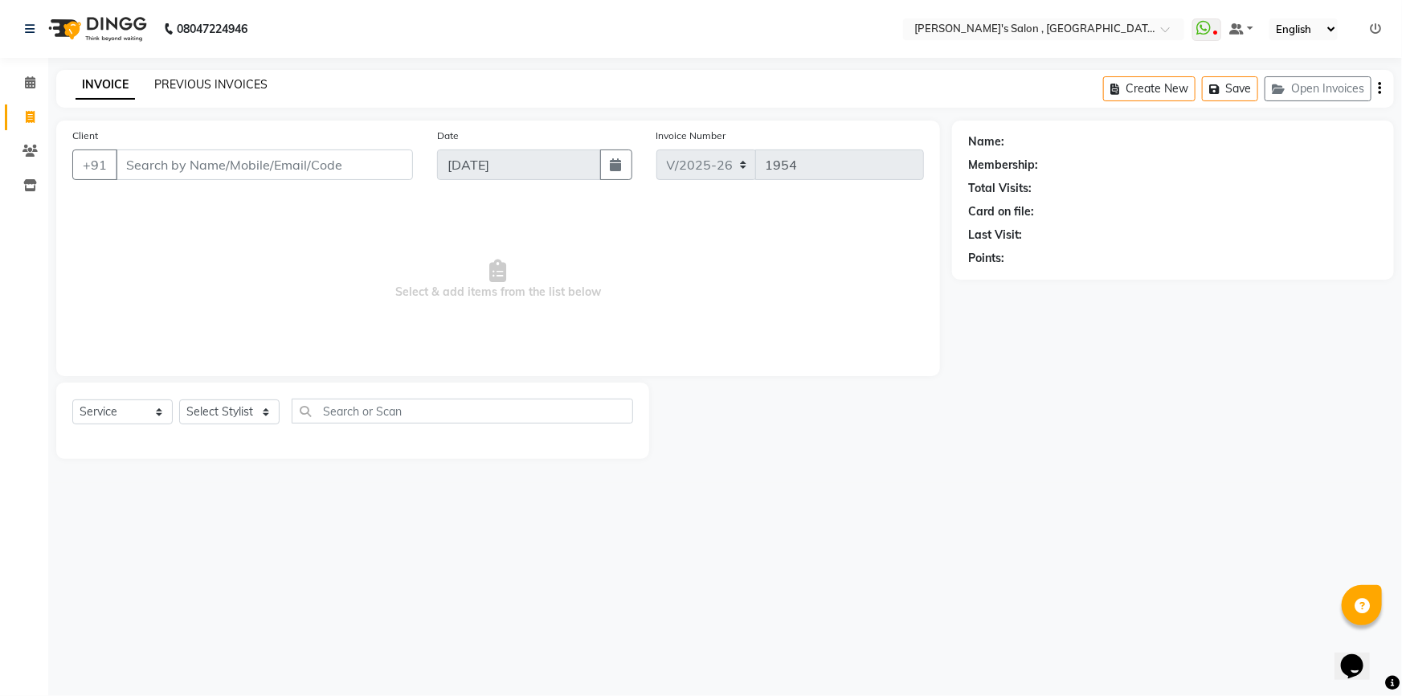
click at [167, 80] on link "PREVIOUS INVOICES" at bounding box center [210, 84] width 113 height 14
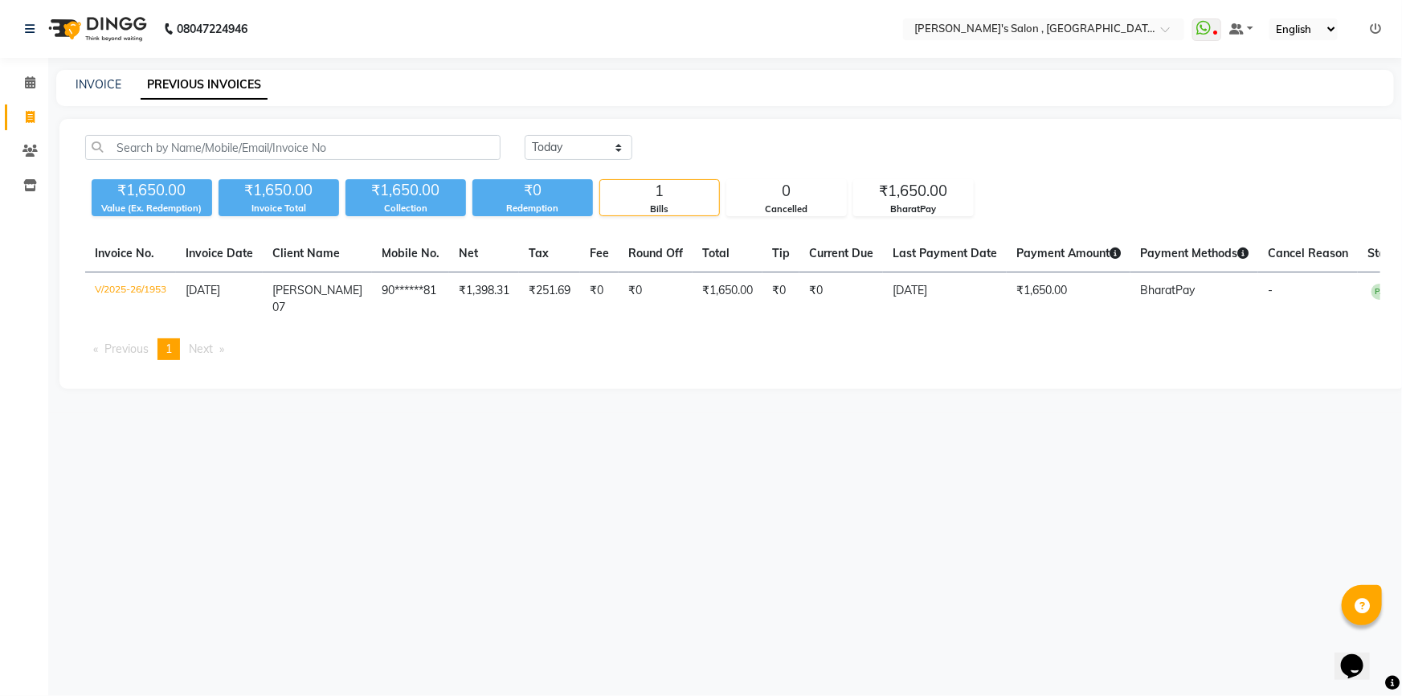
click at [231, 360] on li "Next page" at bounding box center [206, 349] width 51 height 22
click at [227, 360] on li "Next page" at bounding box center [206, 349] width 51 height 22
click at [85, 87] on link "INVOICE" at bounding box center [99, 84] width 46 height 14
select select "7416"
select select "service"
